Goal: Task Accomplishment & Management: Use online tool/utility

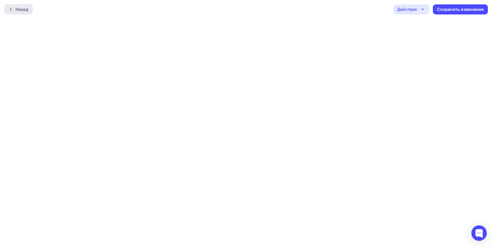
click at [12, 9] on icon at bounding box center [11, 9] width 4 height 4
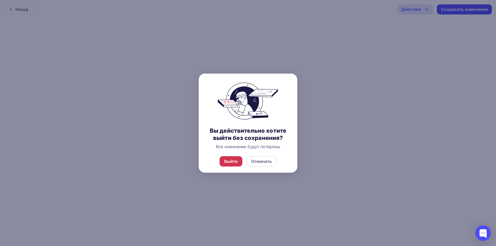
click at [233, 160] on div "Выйти" at bounding box center [231, 161] width 14 height 6
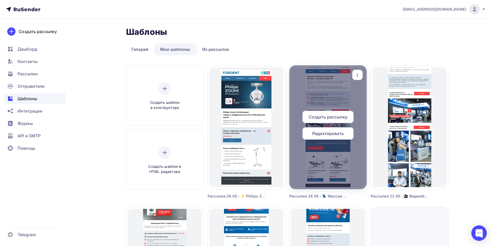
click at [336, 135] on span "Редактировать" at bounding box center [328, 133] width 32 height 6
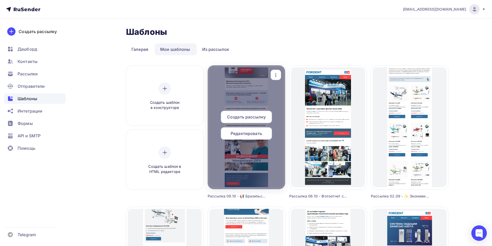
click at [250, 133] on span "Редактировать" at bounding box center [247, 133] width 32 height 6
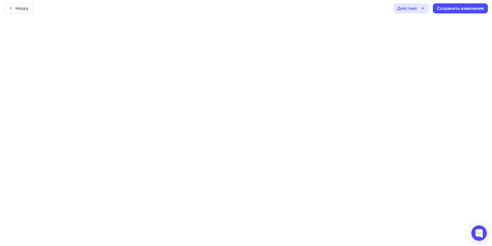
scroll to position [1, 0]
click at [414, 6] on div "Действия" at bounding box center [407, 8] width 20 height 6
click at [410, 6] on div "Действия" at bounding box center [407, 8] width 20 height 6
click at [443, 8] on div "Сохранить изменения" at bounding box center [460, 9] width 47 height 6
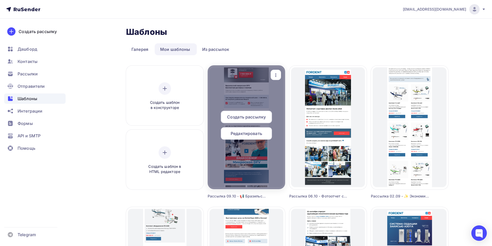
click at [251, 135] on span "Редактировать" at bounding box center [247, 133] width 32 height 6
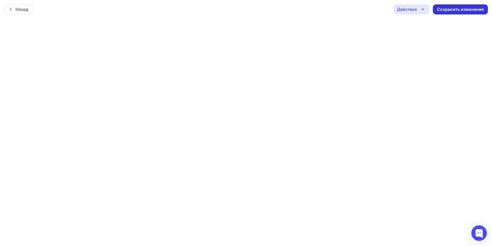
click at [466, 10] on div "Сохранить изменения" at bounding box center [460, 9] width 47 height 6
